Goal: Task Accomplishment & Management: Use online tool/utility

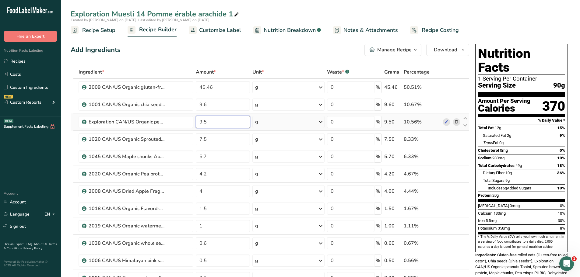
click at [210, 122] on input "9.5" at bounding box center [223, 122] width 54 height 12
type input "9"
type input "8"
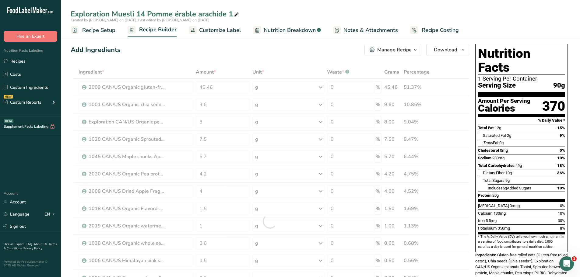
click at [163, 55] on div "Add Ingredients Manage Recipe Delete Recipe Duplicate Recipe Scale Recipe Save …" at bounding box center [270, 50] width 398 height 12
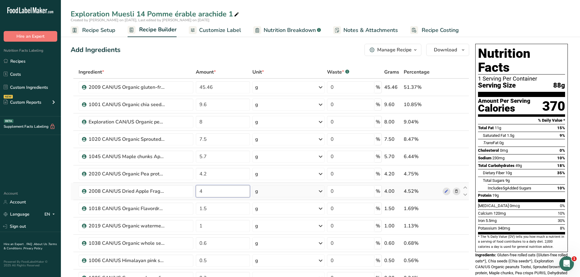
click at [206, 190] on input "4" at bounding box center [223, 191] width 54 height 12
type input "5"
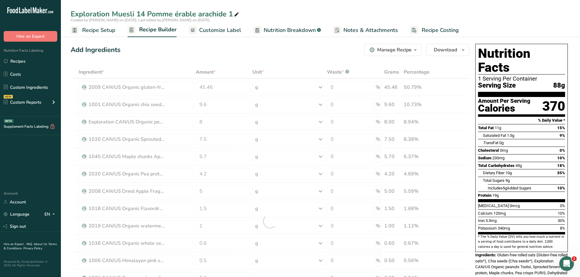
click at [183, 55] on div "Add Ingredients Manage Recipe Delete Recipe Duplicate Recipe Scale Recipe Save …" at bounding box center [270, 50] width 398 height 12
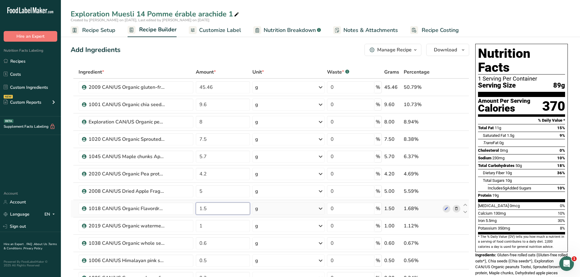
click at [208, 207] on input "1.5" at bounding box center [223, 209] width 54 height 12
type input "1"
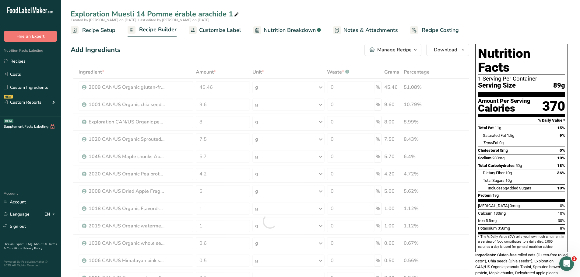
click at [181, 56] on div "Add Ingredients Manage Recipe Delete Recipe Duplicate Recipe Scale Recipe Save …" at bounding box center [270, 50] width 398 height 12
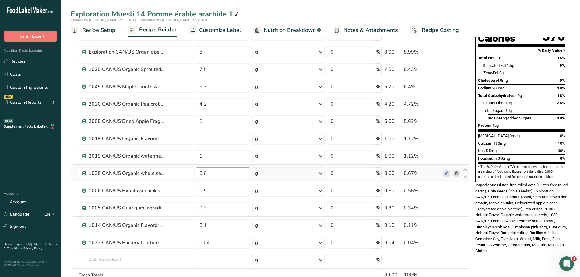
scroll to position [70, 0]
click at [89, 261] on input "text" at bounding box center [136, 260] width 115 height 12
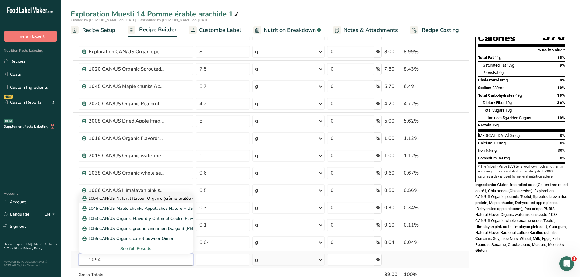
type input "1054"
click at [144, 197] on p "1054 CAN/US Natural flavour Organic (crème brulée + brown sugar FC503-242) Flav…" at bounding box center [174, 198] width 182 height 6
type input "1054 CAN/US Natural flavour Organic (crème brulée + brown sugar FC503-242) Flav…"
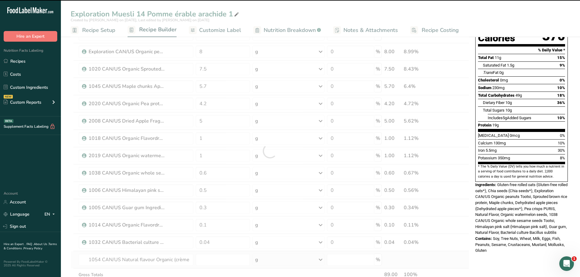
type input "0"
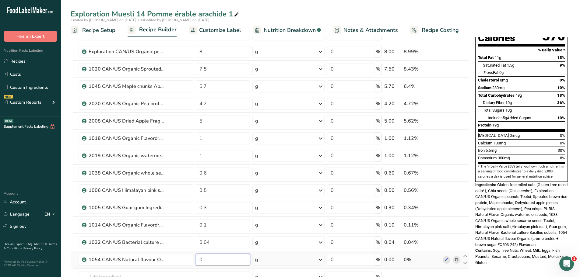
click at [205, 260] on input "0" at bounding box center [223, 260] width 54 height 12
type input "0.2"
click at [471, 10] on div "Exploration Muesli 14 Pomme érable arachide 1" at bounding box center [320, 14] width 519 height 11
click at [464, 255] on icon at bounding box center [464, 256] width 7 height 5
type input "0.2"
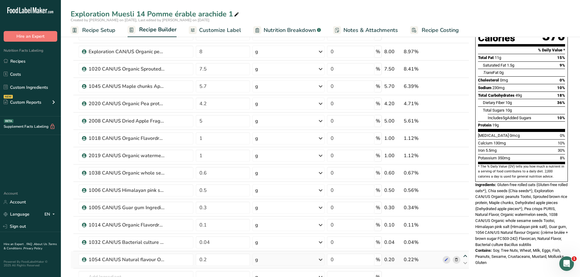
type input "0.04"
click at [466, 238] on icon at bounding box center [464, 239] width 7 height 5
type input "0.2"
type input "0.1"
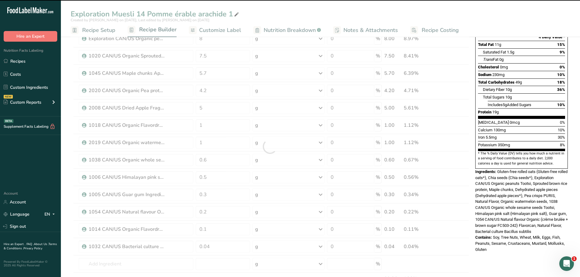
scroll to position [83, 0]
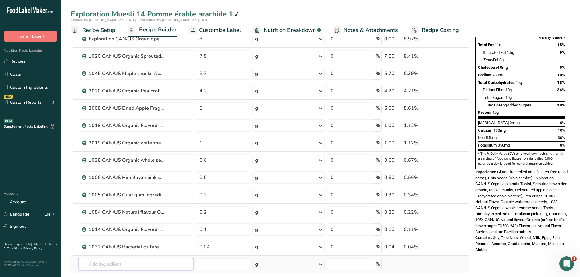
click at [88, 263] on input "text" at bounding box center [136, 264] width 115 height 12
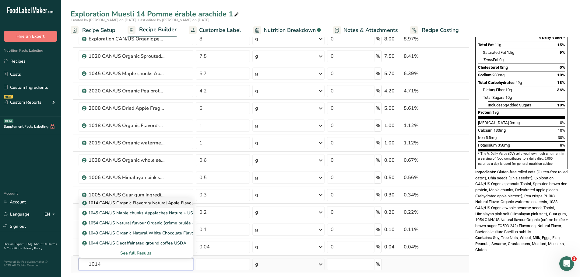
type input "1014"
click at [133, 203] on p "1014 CAN/US Organic Flavordry Natural Apple Flavour Flavorcan" at bounding box center [149, 203] width 132 height 6
type input "1014 CAN/US Organic Flavordry Natural Apple Flavour Flavorcan"
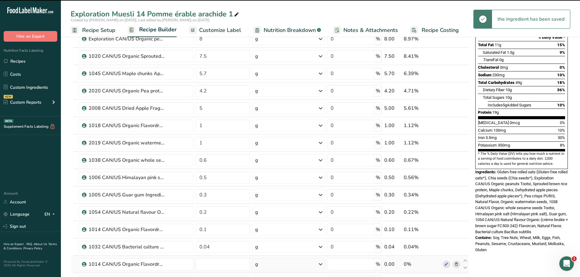
type input "0"
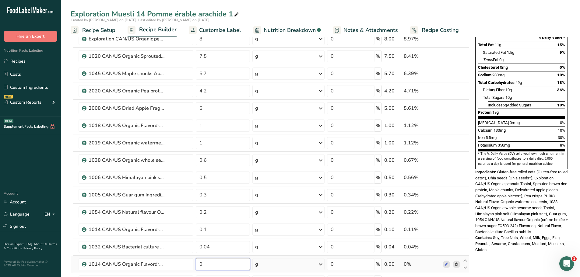
click at [207, 263] on input "0" at bounding box center [223, 264] width 54 height 12
type input "0.1"
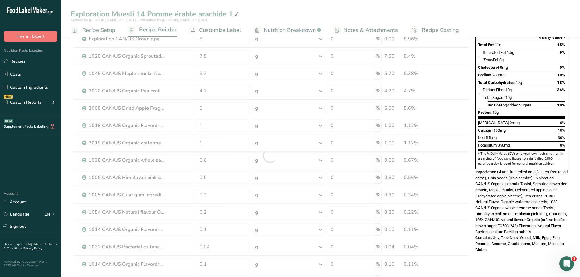
click at [313, 5] on div "Exploration Muesli 14 Pomme érable arachide 1 Created by [PERSON_NAME] on [DATE…" at bounding box center [320, 251] width 519 height 605
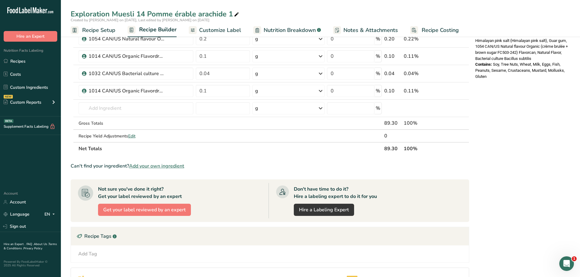
scroll to position [260, 0]
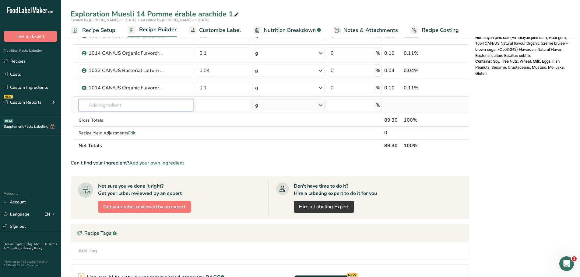
click at [108, 103] on input "text" at bounding box center [136, 105] width 115 height 12
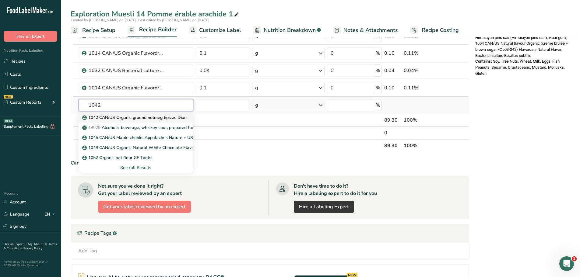
type input "1042"
click at [125, 118] on p "1042 CAN/US Organic ground nutmeg Epices Dion" at bounding box center [134, 117] width 103 height 6
type input "1042 CAN/US Organic ground nutmeg Epices Dion"
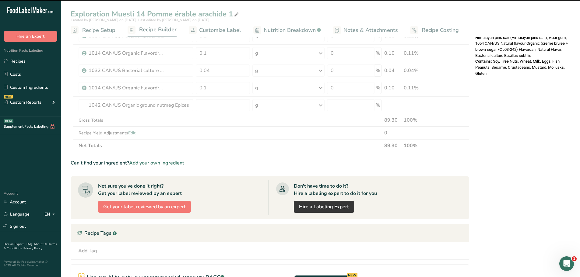
type input "0"
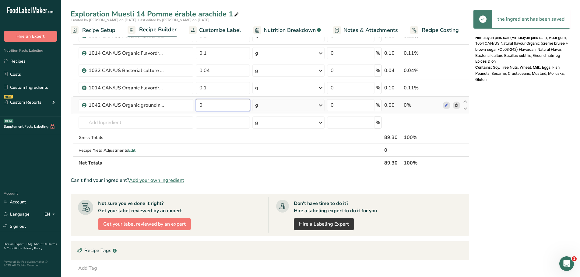
click at [205, 104] on input "0" at bounding box center [223, 105] width 54 height 12
type input "0.04"
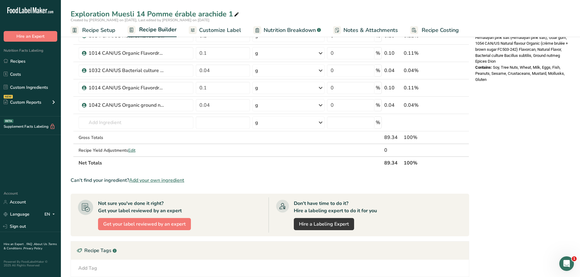
click at [498, 115] on div "Nutrition Facts 1 Serving Per Container Serving Size 89g Amount Per Serving Cal…" at bounding box center [521, 83] width 97 height 603
click at [465, 100] on icon at bounding box center [464, 102] width 7 height 5
type input "0.04"
type input "0.1"
click at [466, 83] on icon at bounding box center [464, 84] width 7 height 5
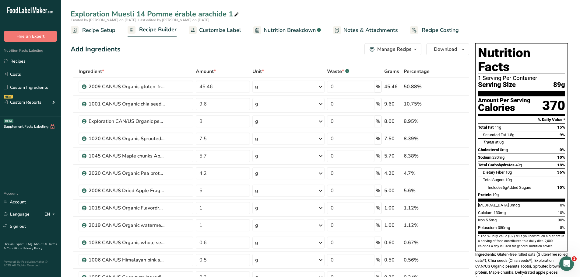
scroll to position [0, 0]
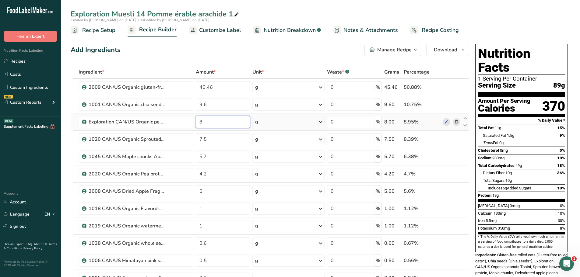
click at [204, 122] on input "8" at bounding box center [223, 122] width 54 height 12
type input "8.5"
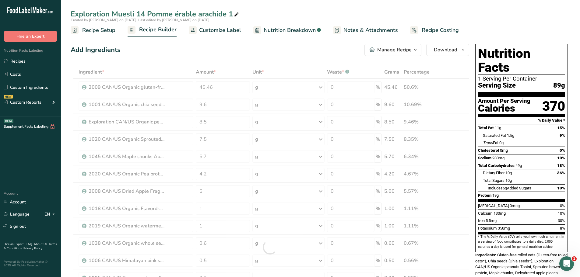
click at [249, 47] on div "Add Ingredients Manage Recipe Delete Recipe Duplicate Recipe Scale Recipe Save …" at bounding box center [270, 50] width 398 height 12
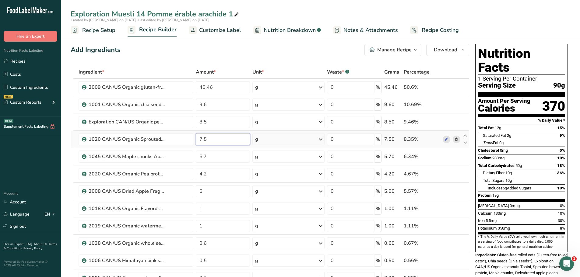
click at [208, 138] on input "7.5" at bounding box center [223, 139] width 54 height 12
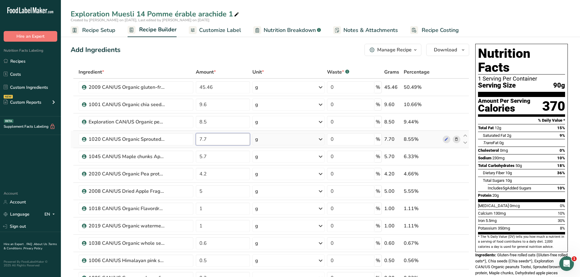
click at [209, 138] on input "7.7" at bounding box center [223, 139] width 54 height 12
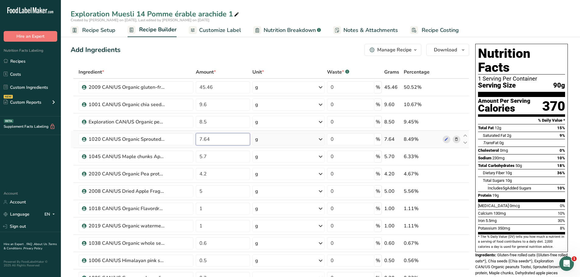
click at [210, 141] on input "7.64" at bounding box center [223, 139] width 54 height 12
type input "7.66"
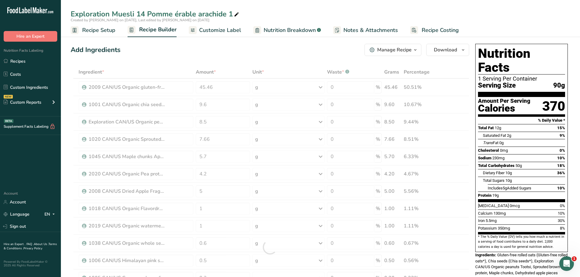
click at [149, 55] on div "Add Ingredients Manage Recipe Delete Recipe Duplicate Recipe Scale Recipe Save …" at bounding box center [270, 50] width 398 height 12
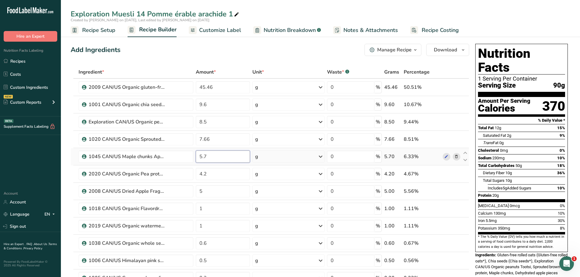
click at [206, 156] on input "5.7" at bounding box center [223, 157] width 54 height 12
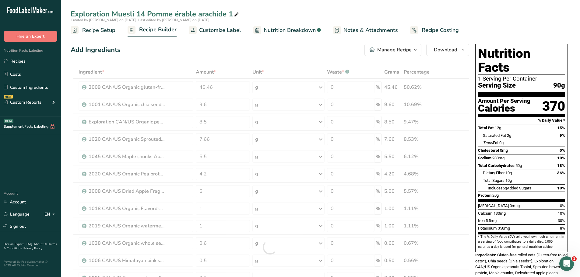
click at [159, 54] on div "Add Ingredients Manage Recipe Delete Recipe Duplicate Recipe Scale Recipe Save …" at bounding box center [270, 50] width 398 height 12
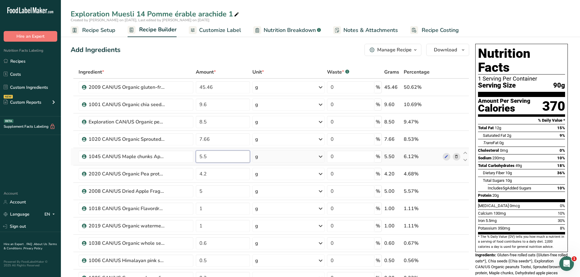
click at [206, 156] on input "5.5" at bounding box center [223, 157] width 54 height 12
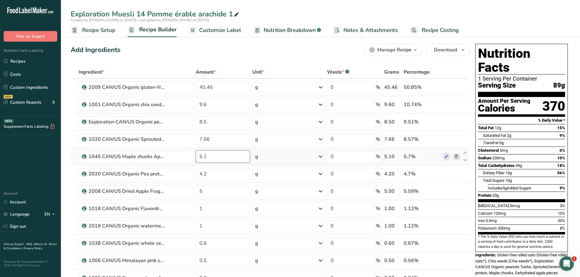
click at [207, 155] on input "5.1" at bounding box center [223, 157] width 54 height 12
type input "5"
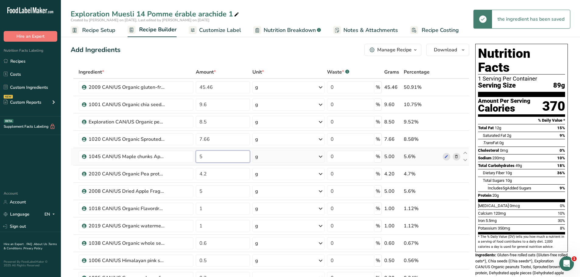
click at [206, 155] on input "5" at bounding box center [223, 157] width 54 height 12
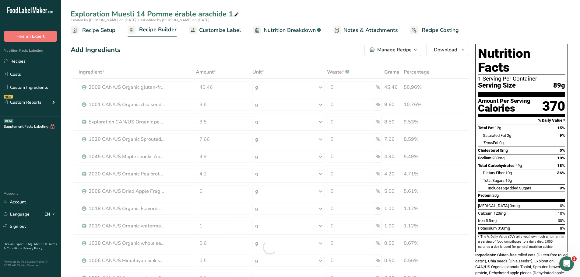
click at [165, 55] on div "Add Ingredients Manage Recipe Delete Recipe Duplicate Recipe Scale Recipe Save …" at bounding box center [270, 50] width 398 height 12
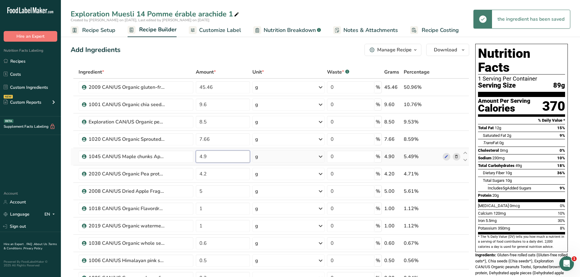
click at [208, 157] on input "4.9" at bounding box center [223, 157] width 54 height 12
type input "4.8"
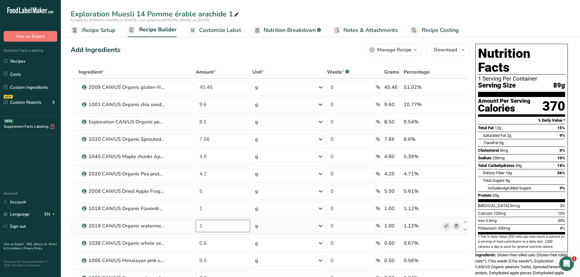
click at [204, 226] on input "1" at bounding box center [223, 226] width 54 height 12
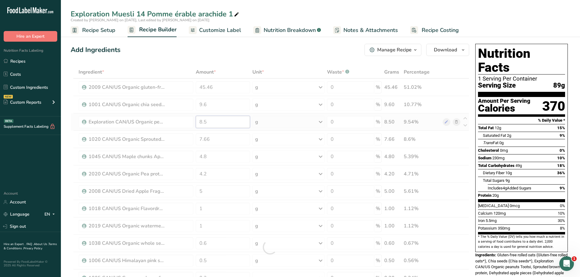
click at [211, 124] on div "Ingredient * Amount * Unit * Waste * .a-a{fill:#347362;}.b-a{fill:#fff;} Grams …" at bounding box center [270, 247] width 398 height 363
click at [160, 66] on div "Ingredient * Amount * Unit * Waste * .a-a{fill:#347362;}.b-a{fill:#fff;} Grams …" at bounding box center [270, 247] width 398 height 363
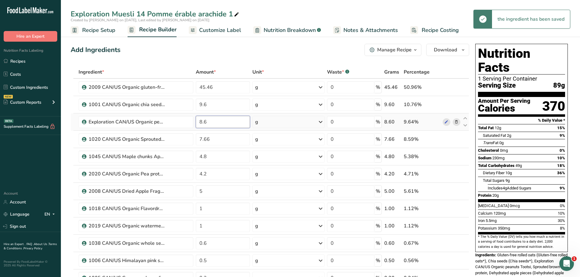
click at [208, 121] on input "8.6" at bounding box center [223, 122] width 54 height 12
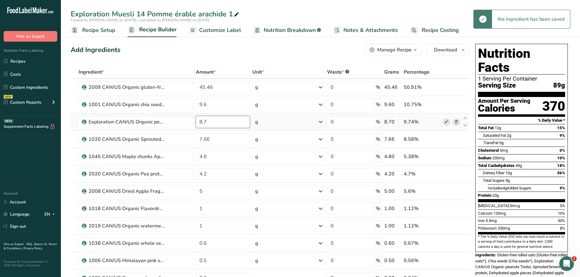
click at [207, 122] on input "8.7" at bounding box center [223, 122] width 54 height 12
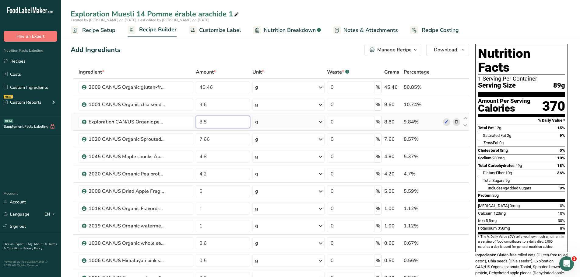
click at [210, 121] on input "8.8" at bounding box center [223, 122] width 54 height 12
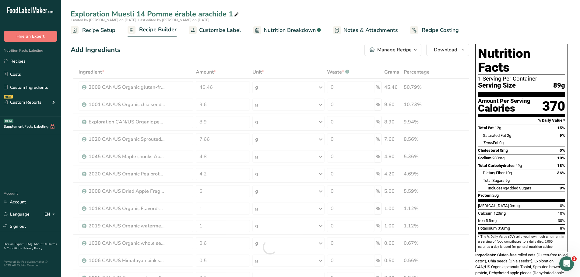
click at [163, 51] on div "Add Ingredients Manage Recipe Delete Recipe Duplicate Recipe Scale Recipe Save …" at bounding box center [270, 50] width 398 height 12
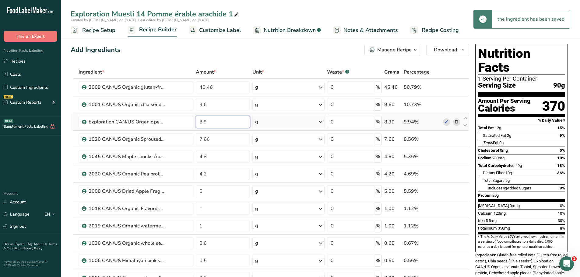
click at [208, 122] on input "8.9" at bounding box center [223, 122] width 54 height 12
type input "8"
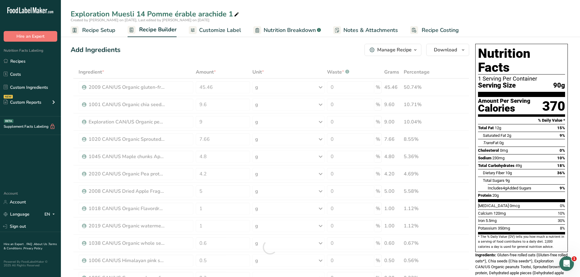
click at [169, 54] on div "Add Ingredients Manage Recipe Delete Recipe Duplicate Recipe Scale Recipe Save …" at bounding box center [270, 50] width 398 height 12
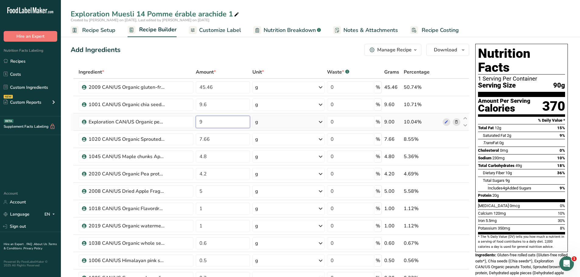
click at [204, 124] on input "9" at bounding box center [223, 122] width 54 height 12
type input "9.4"
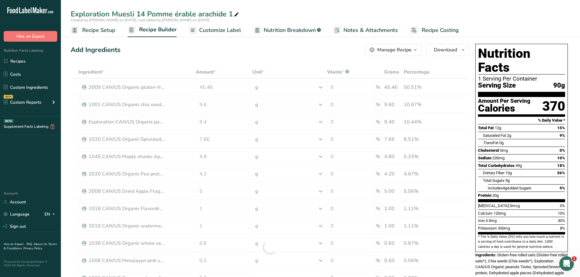
click at [165, 54] on div "Add Ingredients Manage Recipe Delete Recipe Duplicate Recipe Scale Recipe Save …" at bounding box center [270, 50] width 398 height 12
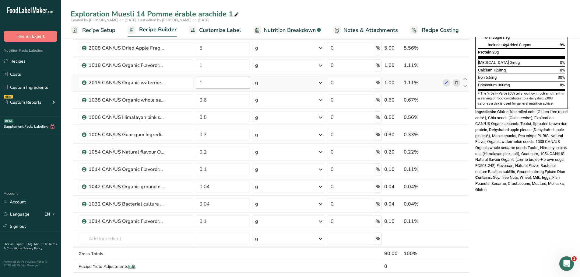
scroll to position [144, 0]
click at [457, 219] on icon at bounding box center [456, 221] width 4 height 6
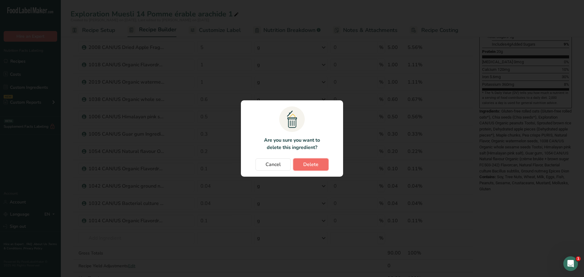
click at [311, 168] on button "Delete" at bounding box center [310, 165] width 35 height 12
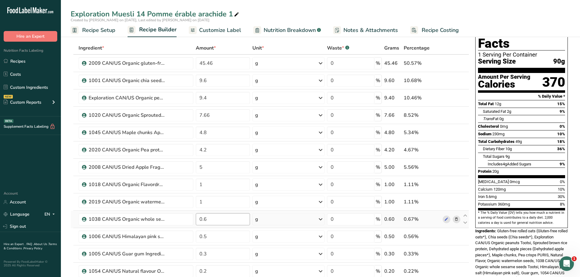
scroll to position [24, 0]
click at [209, 133] on input "4.8" at bounding box center [223, 133] width 54 height 12
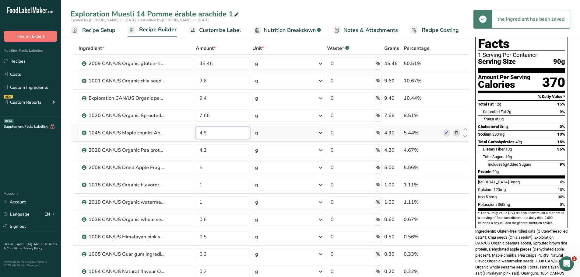
click at [207, 130] on input "4.9" at bounding box center [223, 133] width 54 height 12
type input "4.8"
click at [235, 43] on div "Ingredient * Amount * Unit * Waste * .a-a{fill:#347362;}.b-a{fill:#fff;} Grams …" at bounding box center [270, 215] width 398 height 346
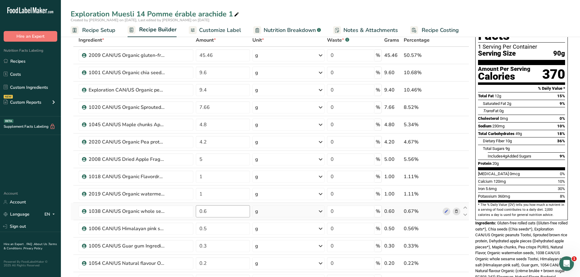
scroll to position [0, 0]
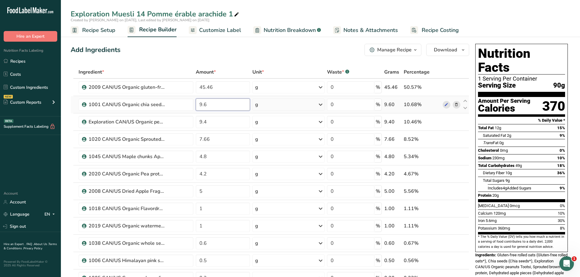
click at [208, 106] on input "9.6" at bounding box center [223, 105] width 54 height 12
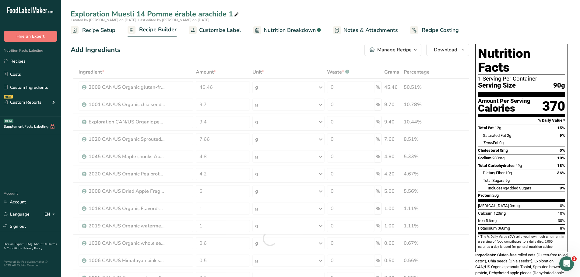
click at [169, 55] on div "Add Ingredients Manage Recipe Delete Recipe Duplicate Recipe Scale Recipe Save …" at bounding box center [270, 50] width 398 height 12
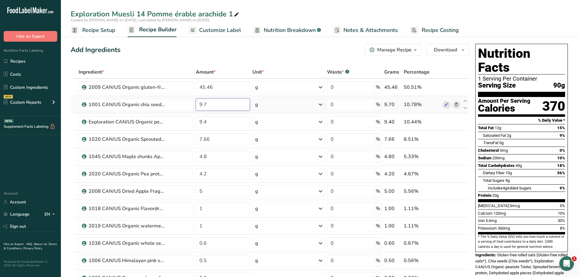
click at [207, 104] on input "9.7" at bounding box center [223, 105] width 54 height 12
type input "9.6"
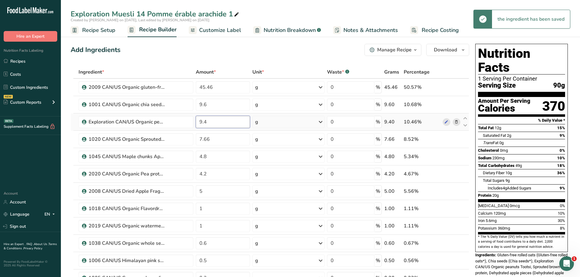
click at [206, 122] on input "9.4" at bounding box center [223, 122] width 54 height 12
type input "9.5"
